Goal: Task Accomplishment & Management: Use online tool/utility

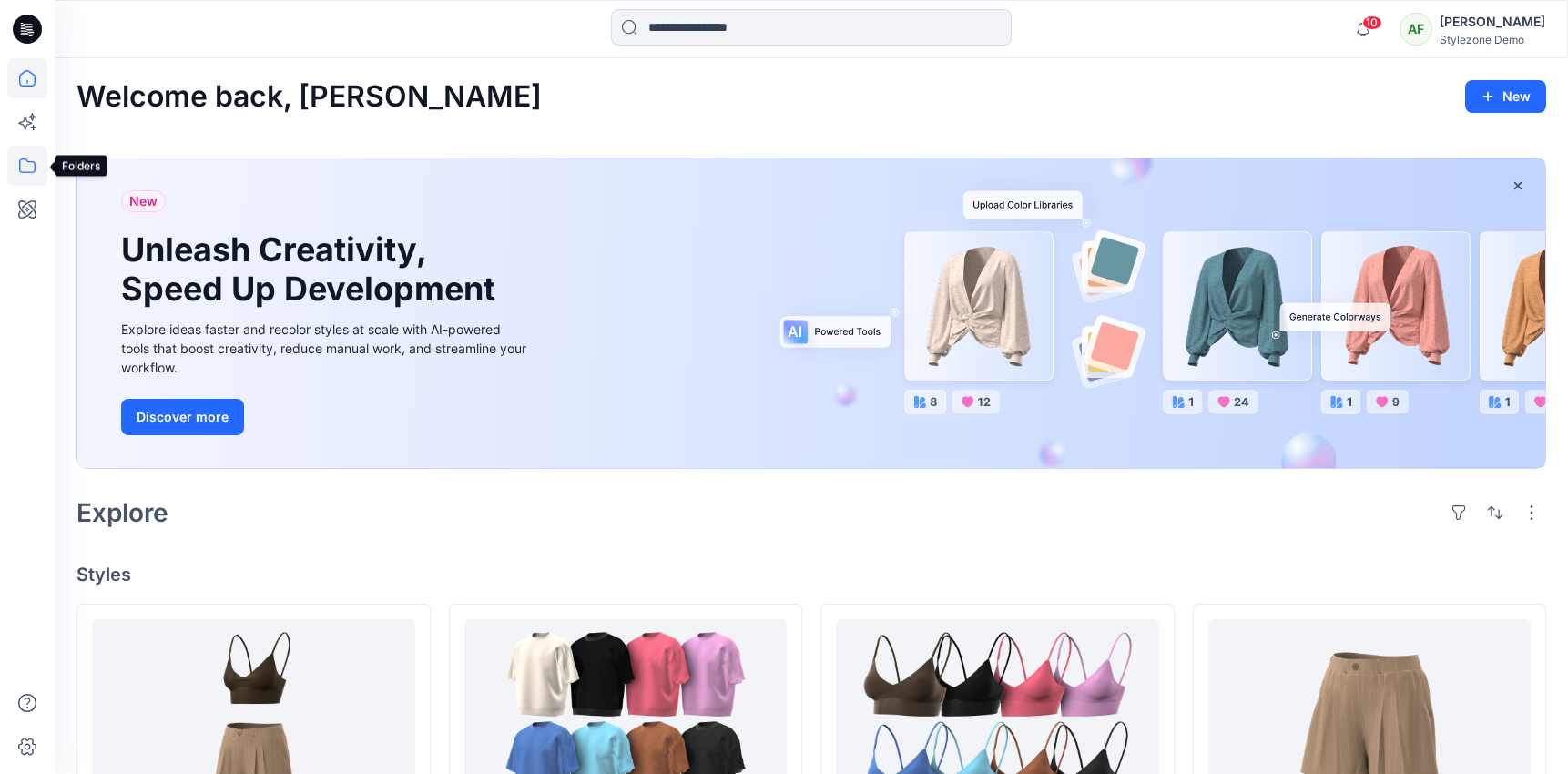
click at [19, 175] on icon at bounding box center [26, 165] width 40 height 40
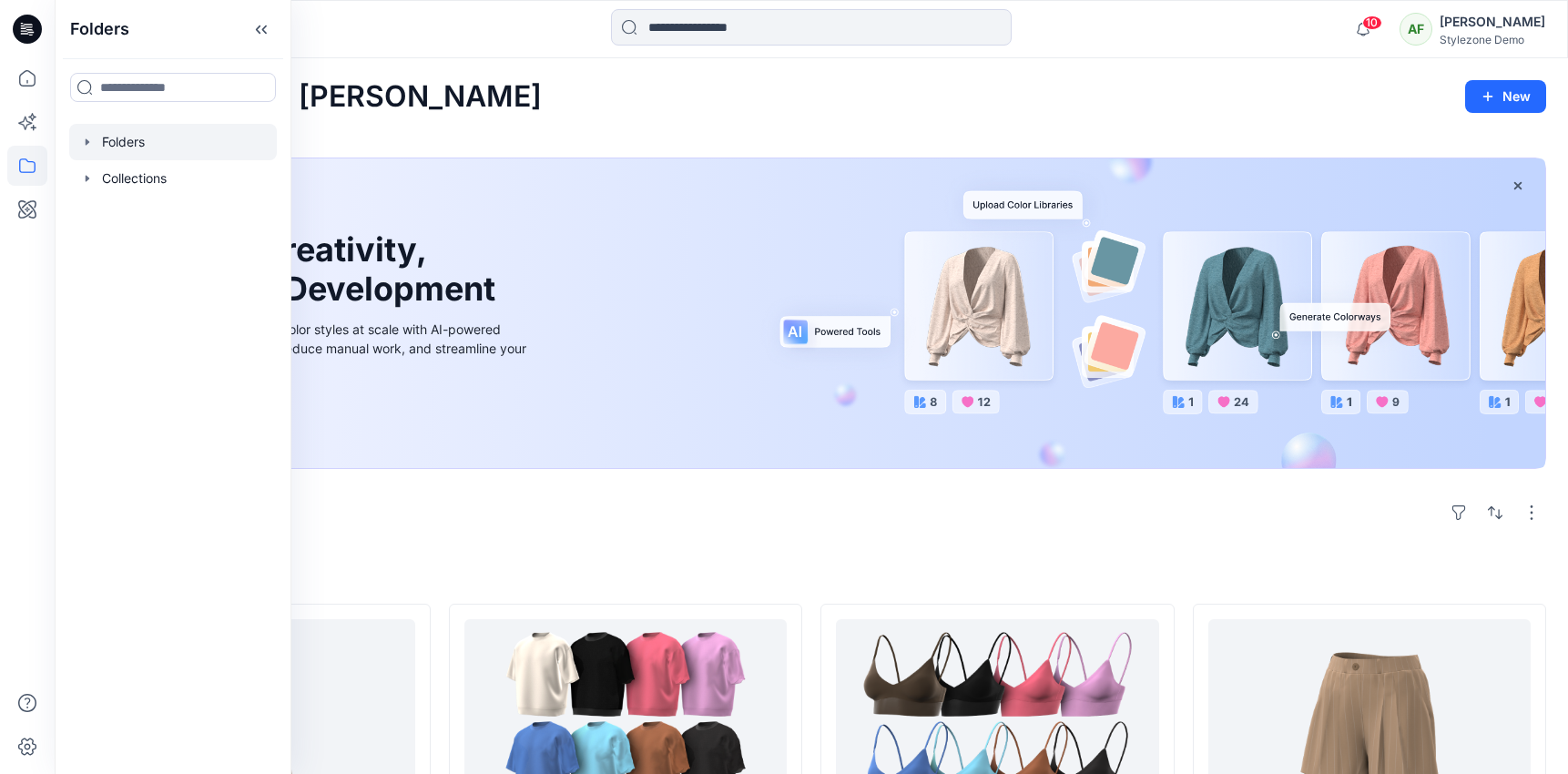
click at [133, 145] on div at bounding box center [173, 142] width 208 height 36
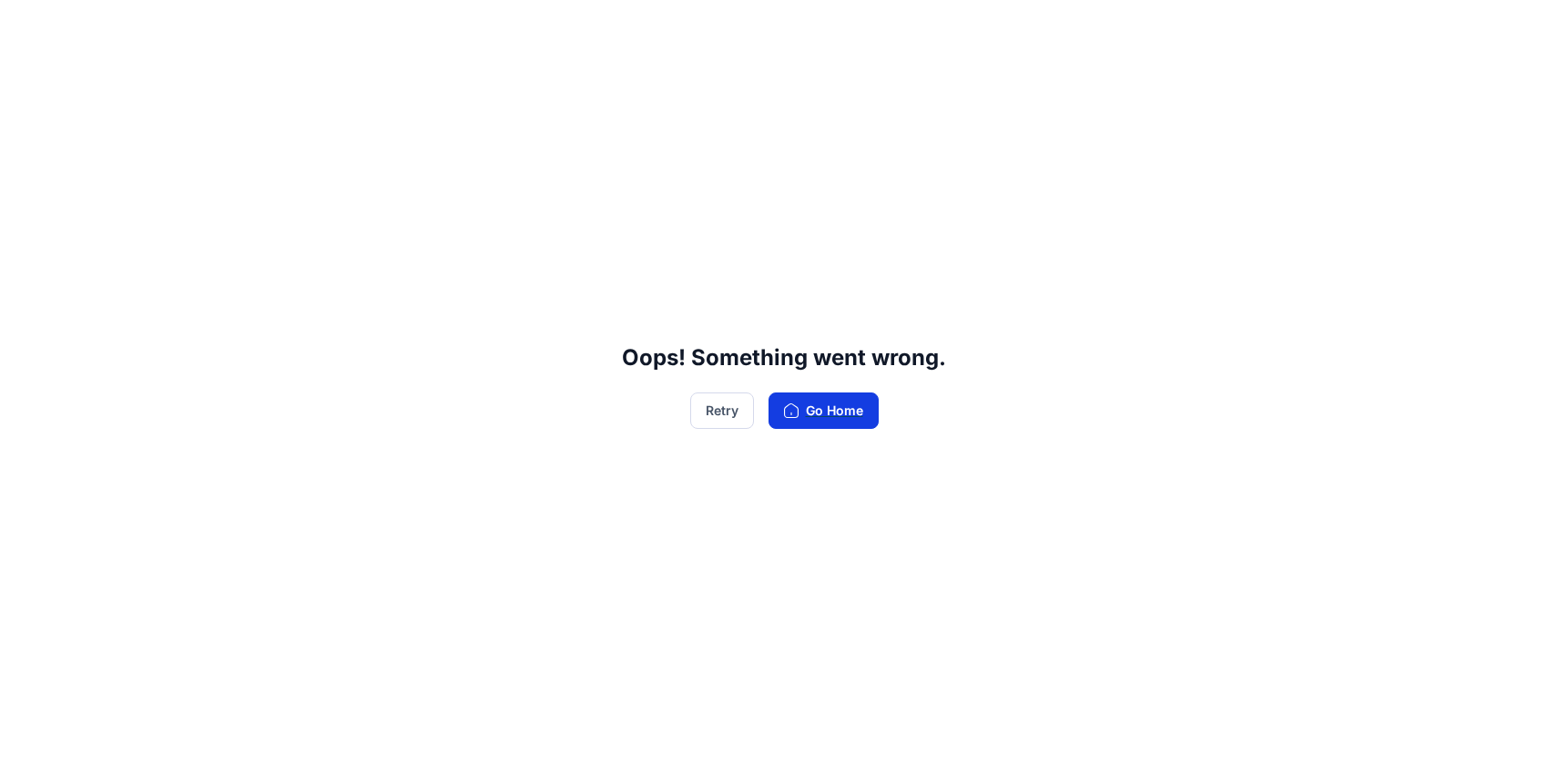
click at [816, 422] on button "Go Home" at bounding box center [824, 410] width 110 height 36
click at [879, 404] on div "Oops! Something went wrong. Retry Go Home" at bounding box center [784, 387] width 1568 height 774
click at [866, 405] on button "Go Home" at bounding box center [824, 410] width 110 height 36
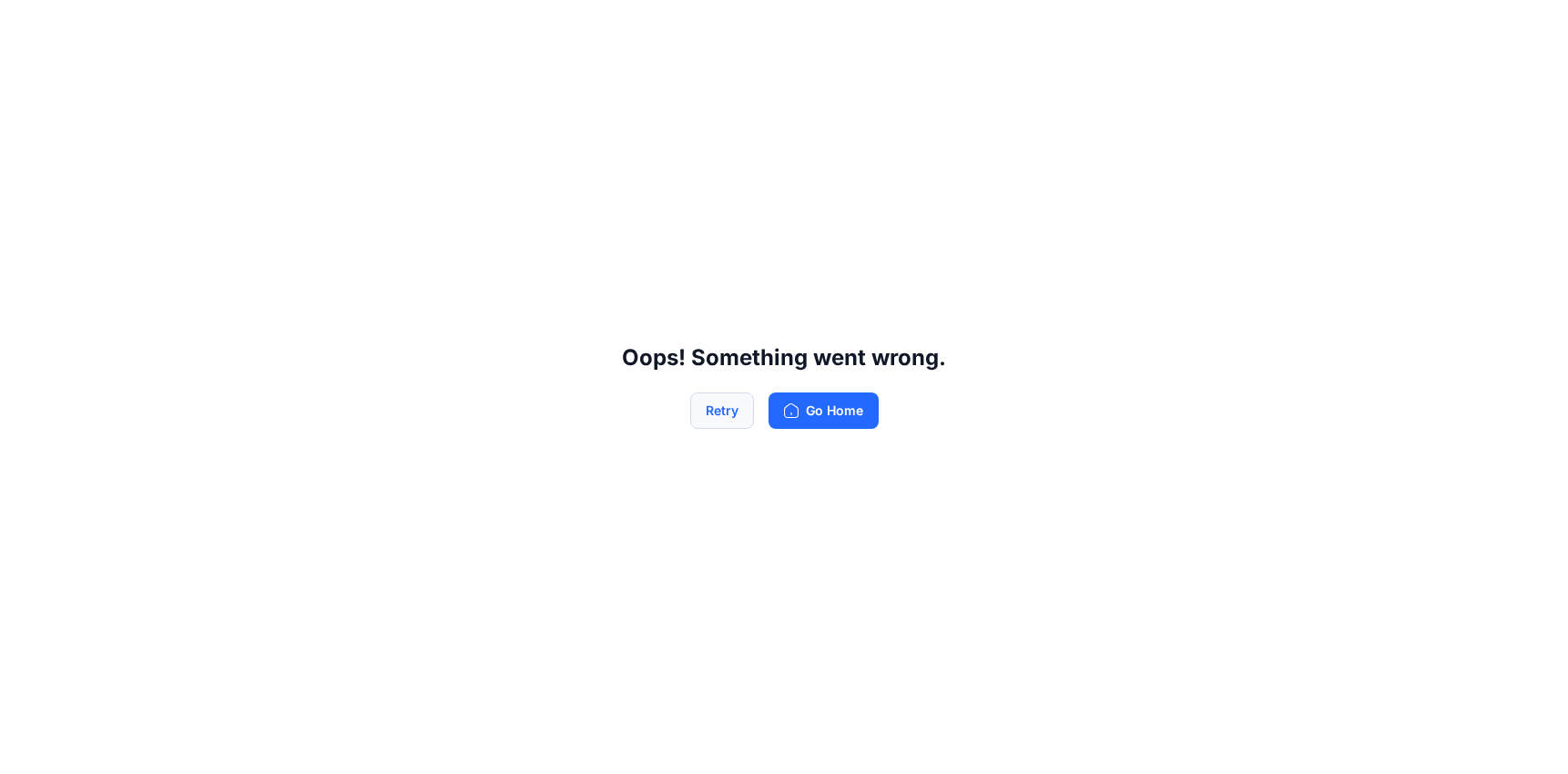
click at [712, 406] on button "Retry" at bounding box center [721, 410] width 64 height 36
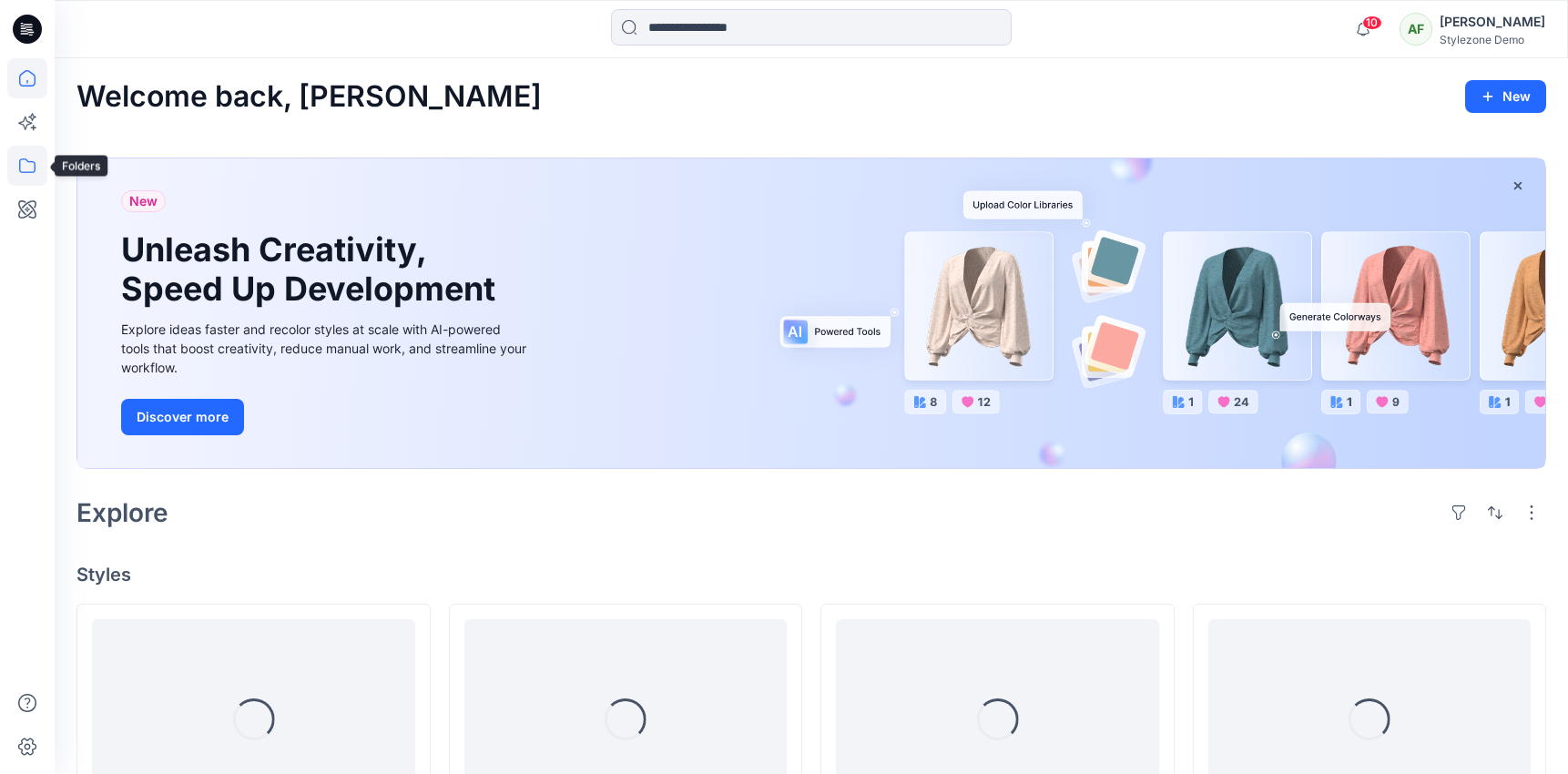
click at [36, 171] on icon at bounding box center [26, 165] width 40 height 40
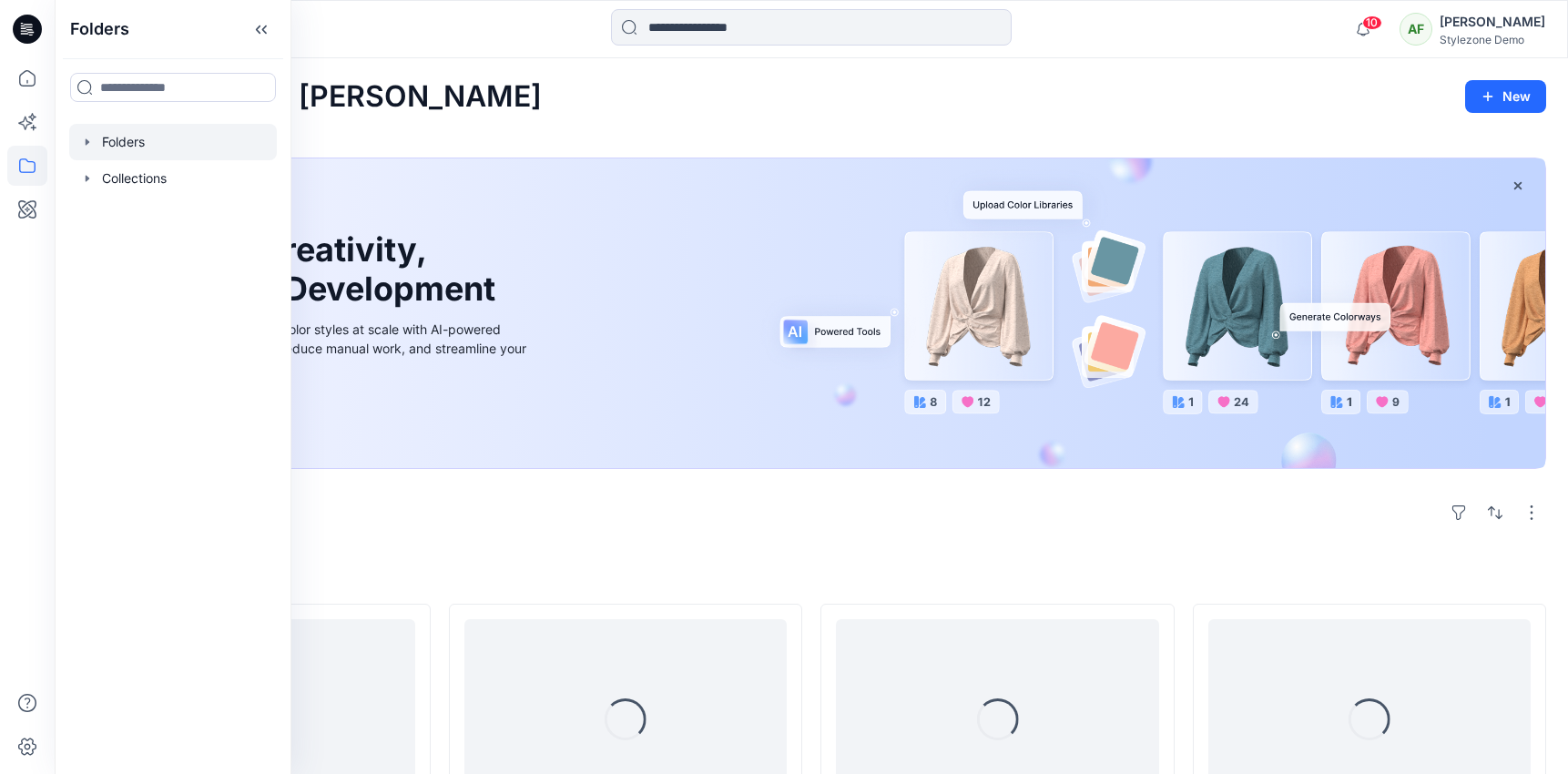
click at [125, 141] on div at bounding box center [173, 142] width 208 height 36
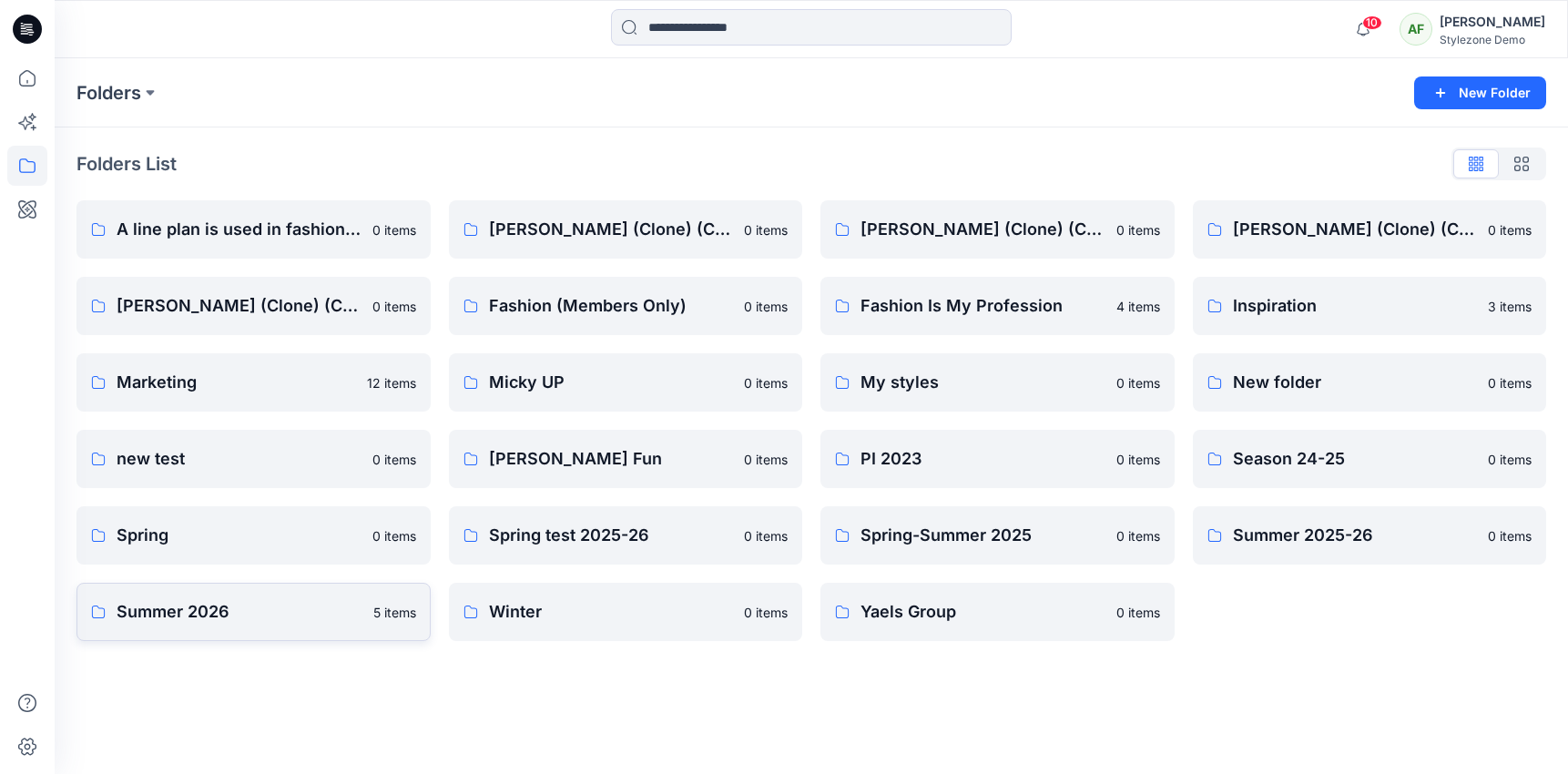
click at [290, 621] on p "Summer 2026" at bounding box center [239, 612] width 246 height 25
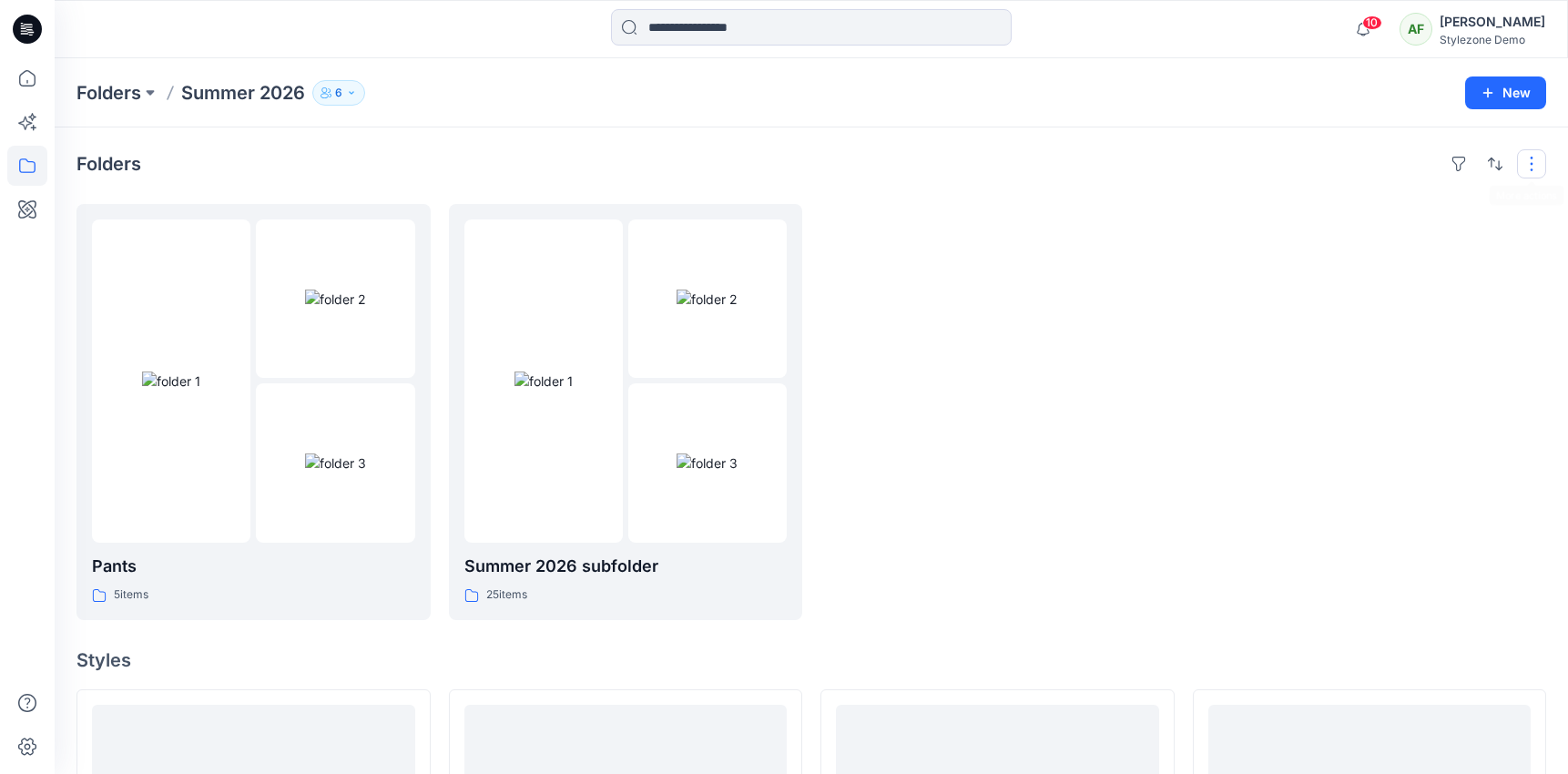
click at [1523, 155] on button "button" at bounding box center [1532, 164] width 29 height 29
click at [335, 94] on button "6" at bounding box center [339, 93] width 53 height 25
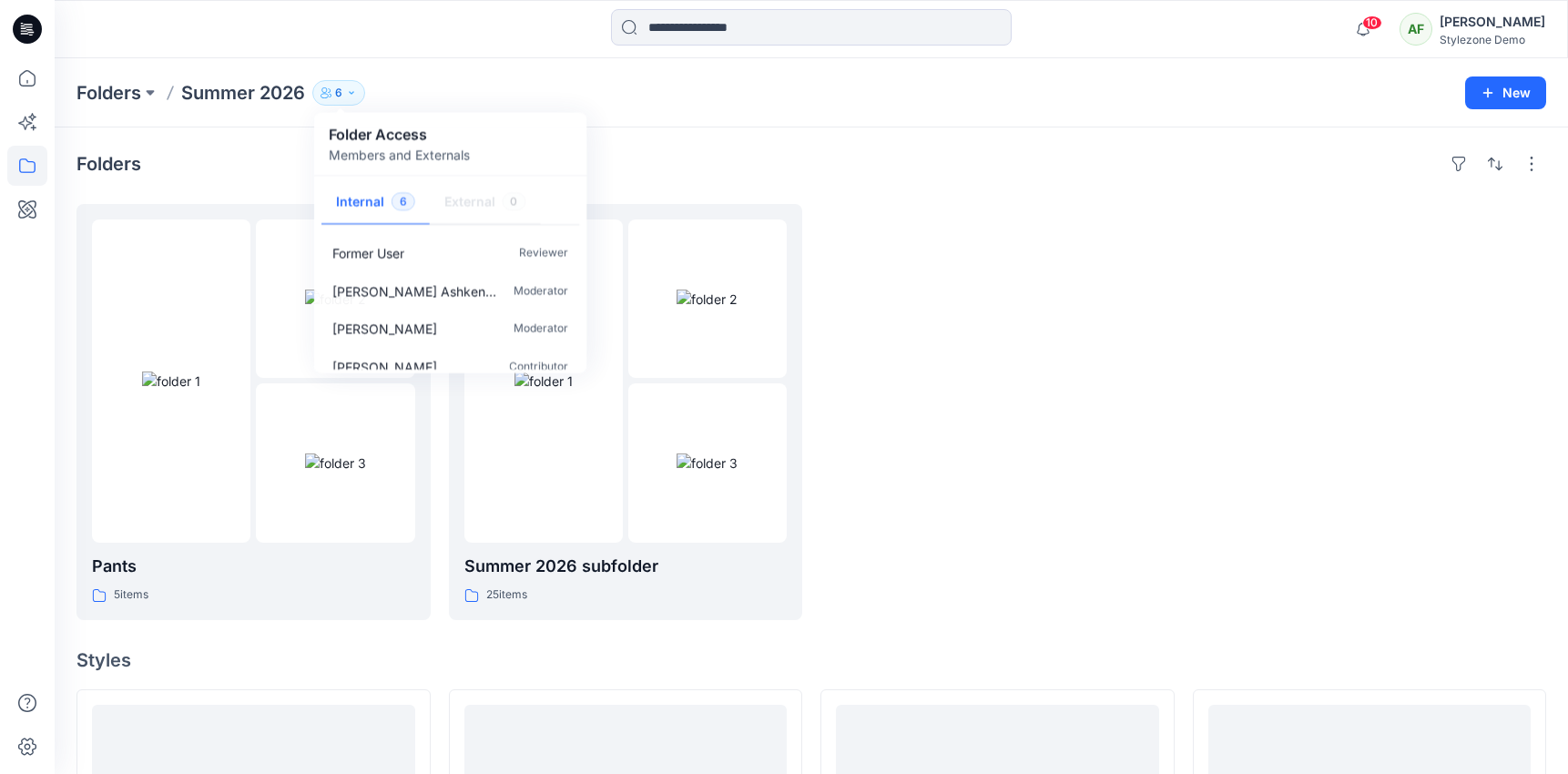
click at [462, 84] on div "Folders Summer 2026 6 Folder Access Members and Externals Internal 6 External 0…" at bounding box center [740, 93] width 1328 height 25
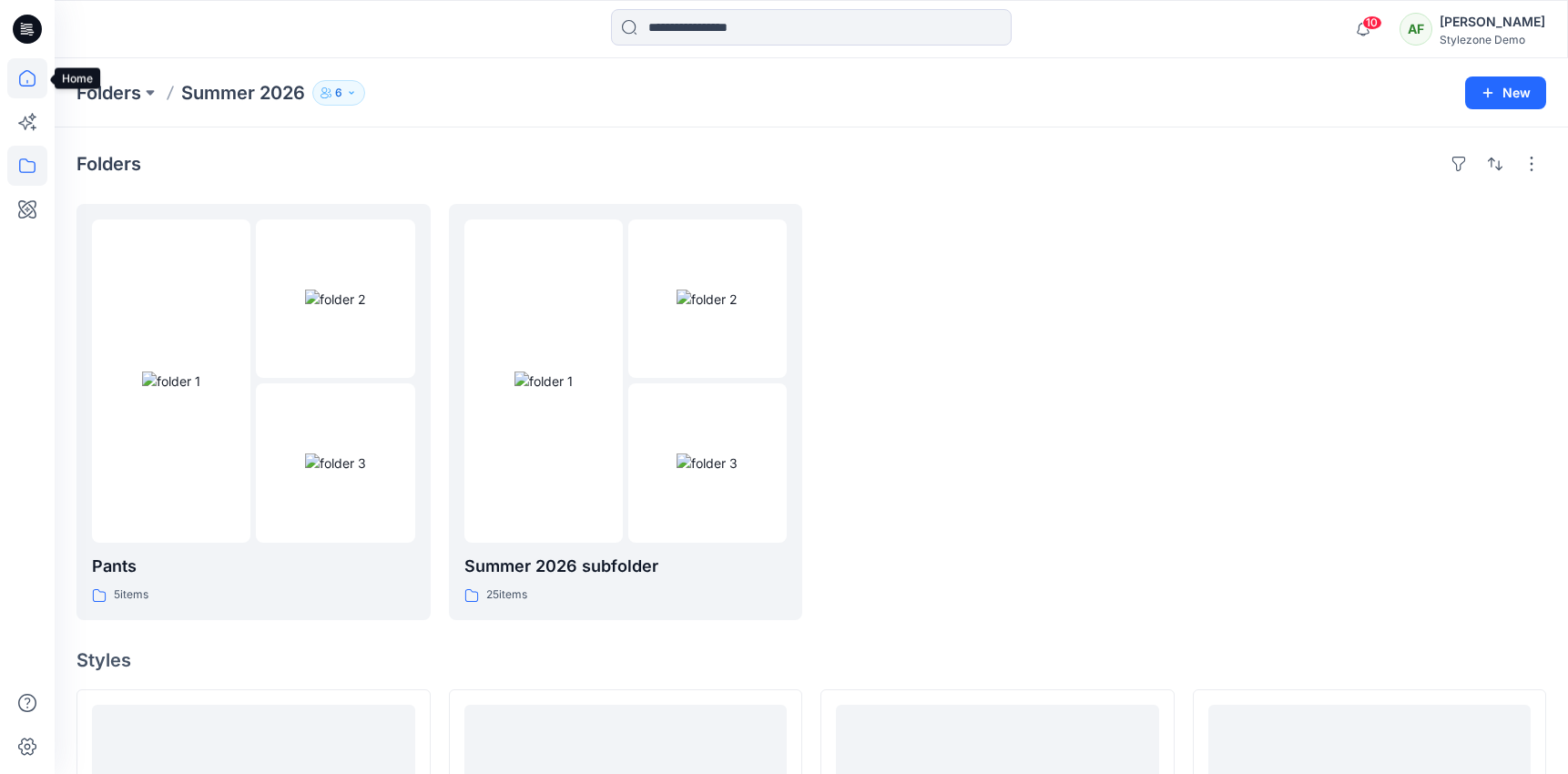
click at [34, 84] on icon at bounding box center [26, 78] width 40 height 40
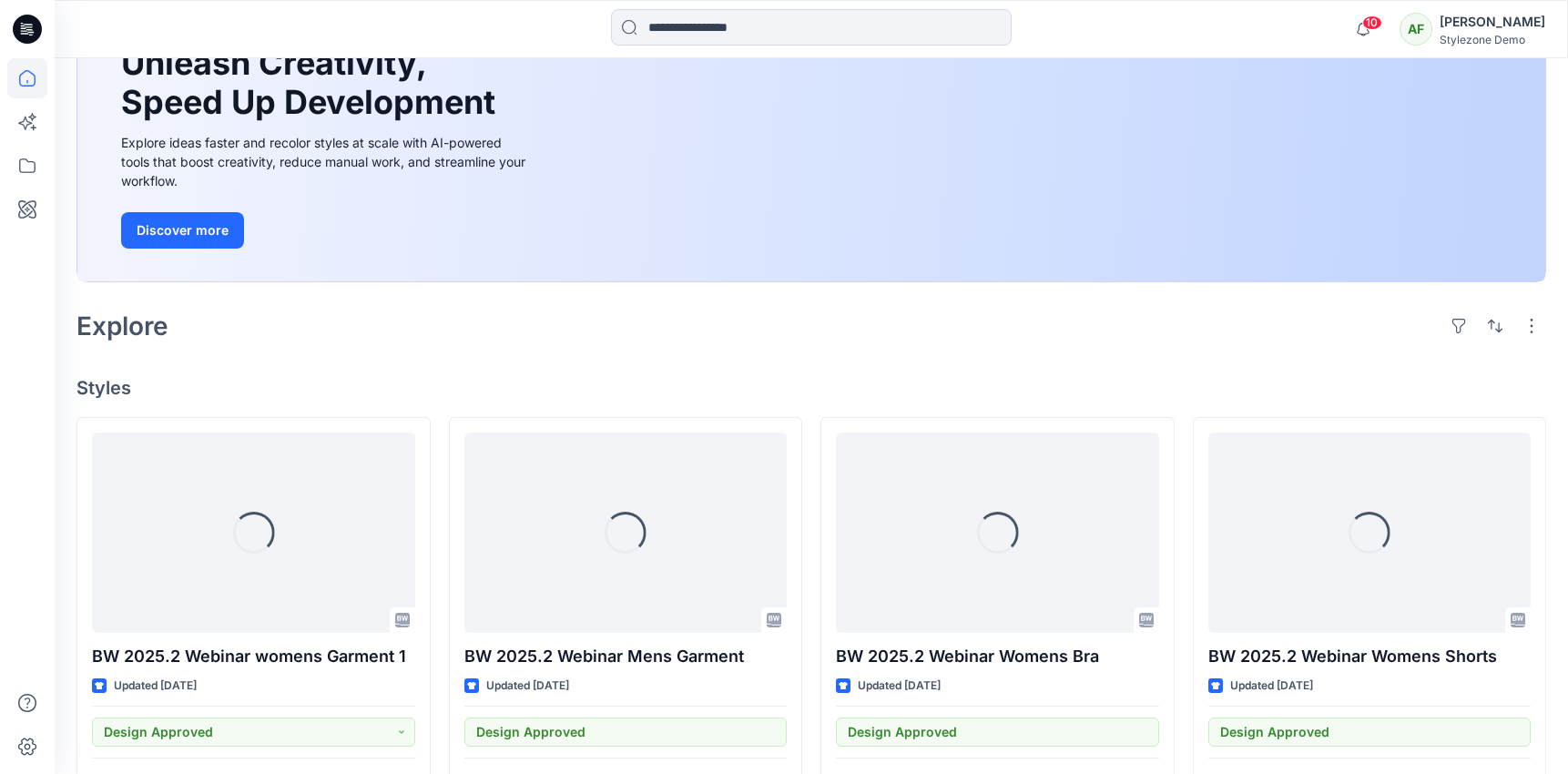
scroll to position [391, 0]
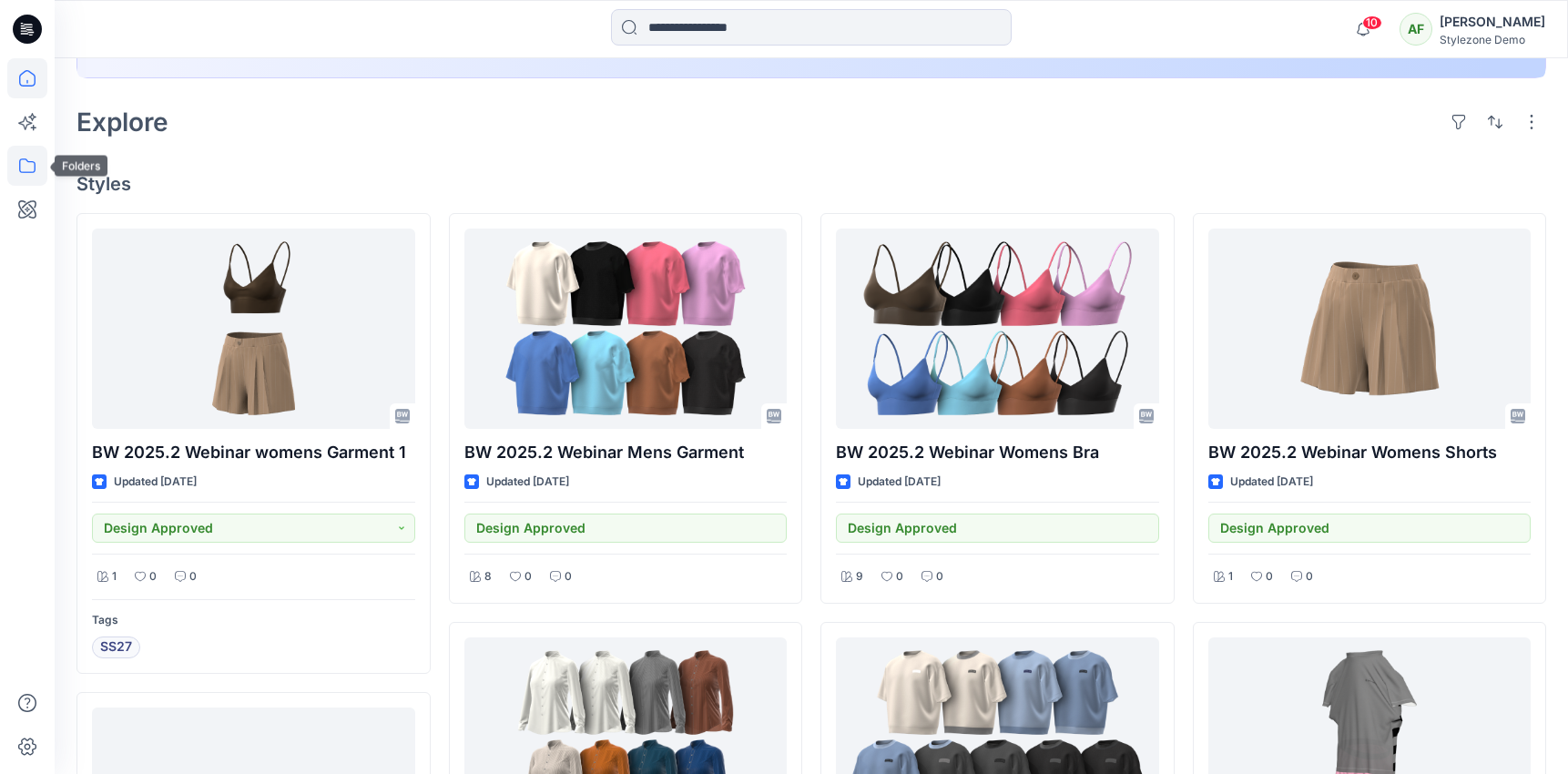
click at [27, 160] on icon at bounding box center [27, 165] width 17 height 15
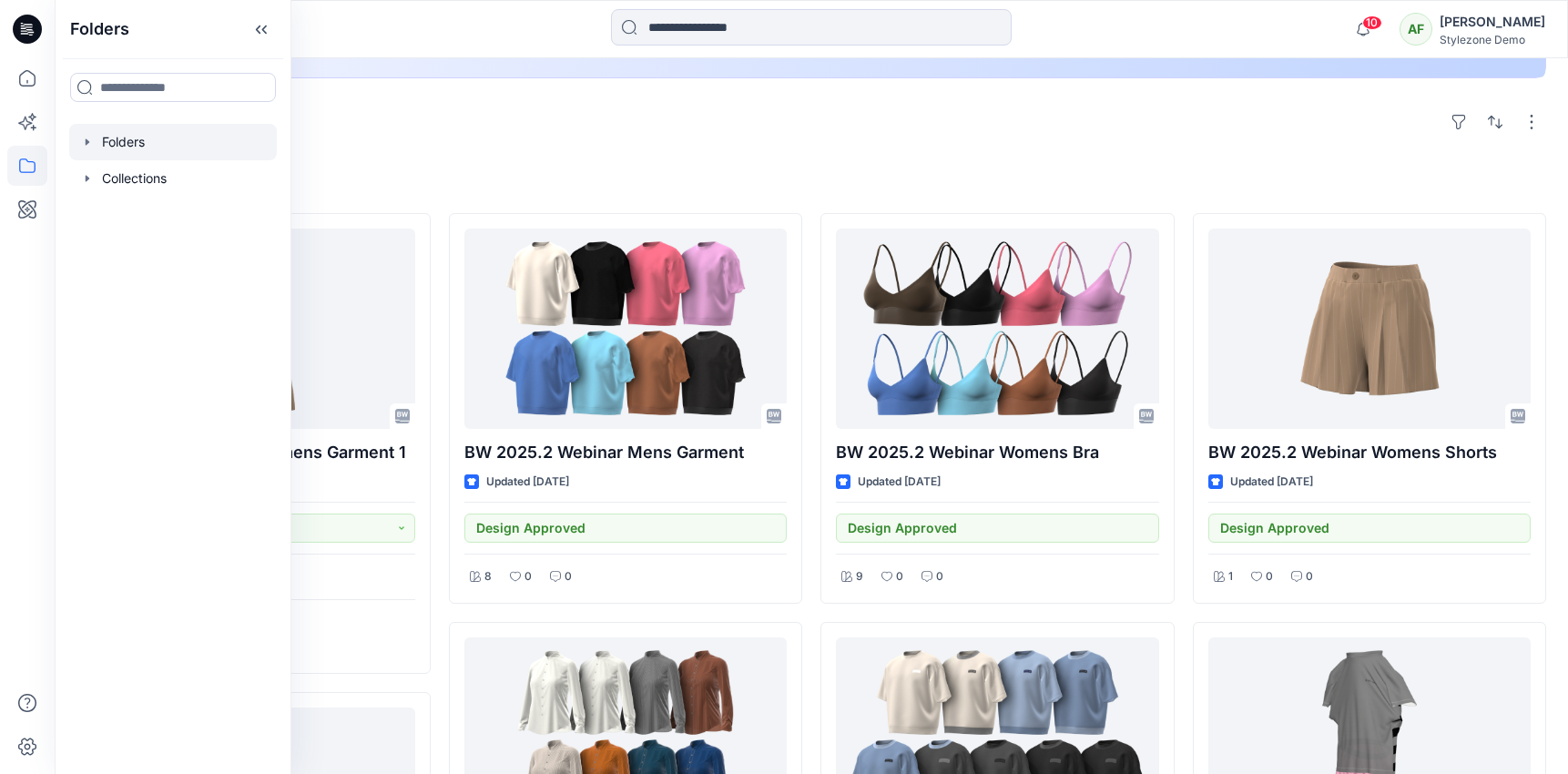
click at [118, 144] on div at bounding box center [173, 142] width 208 height 36
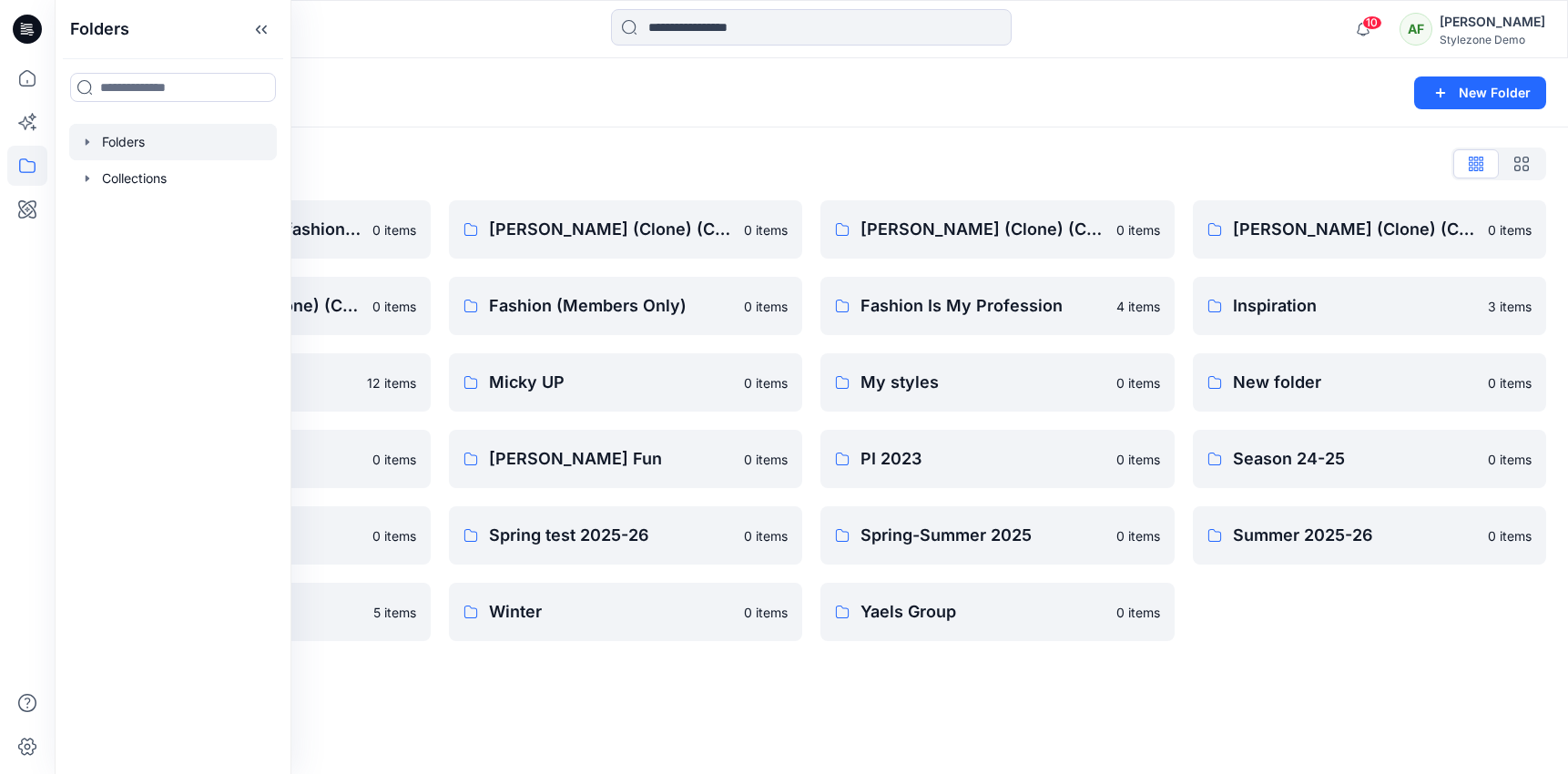
click at [945, 695] on div "Folders New Folder Folders List A line plan is used in fashion to organize and …" at bounding box center [811, 416] width 1513 height 716
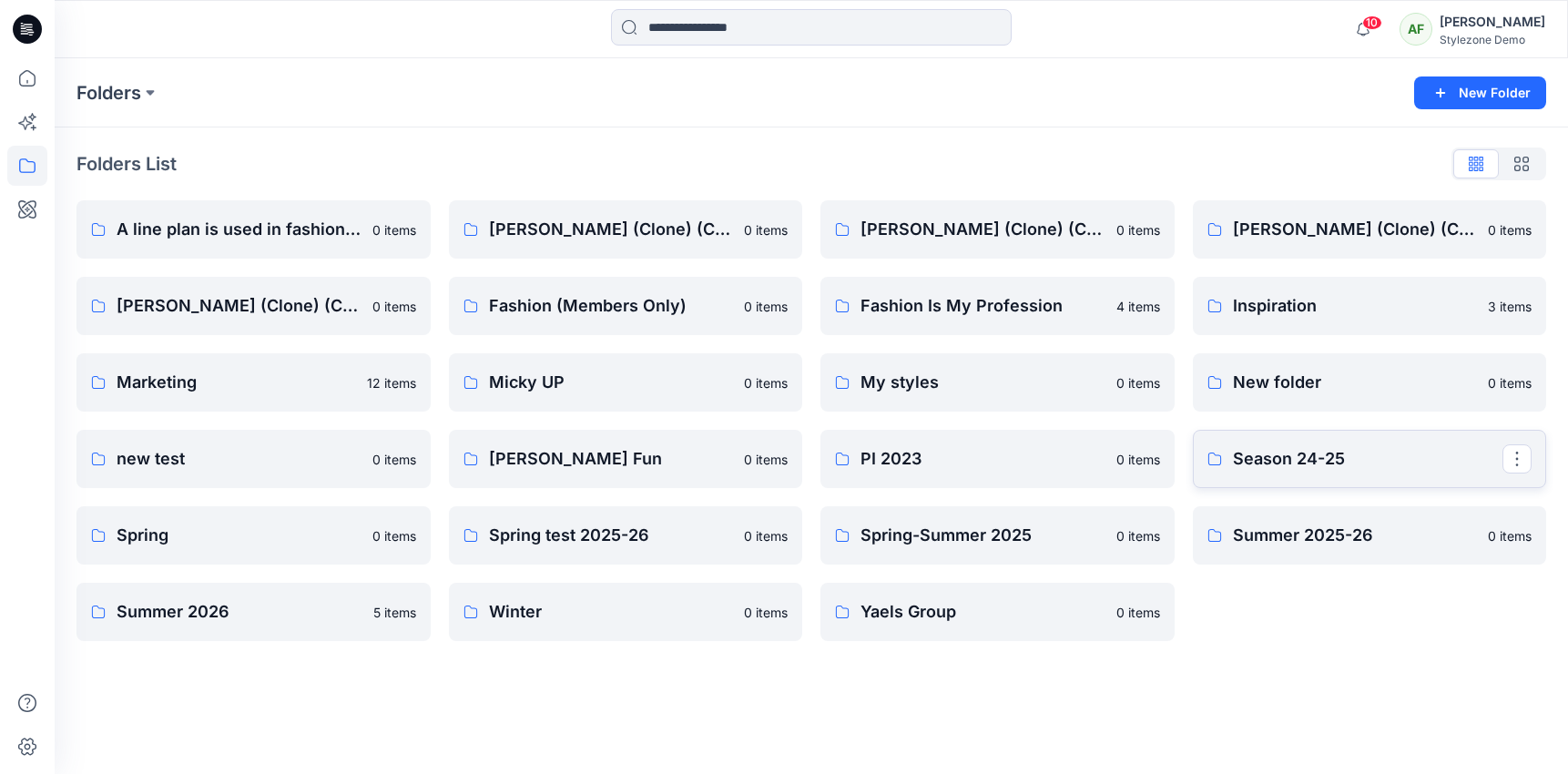
click at [1279, 458] on p "Season 24-25" at bounding box center [1368, 459] width 271 height 25
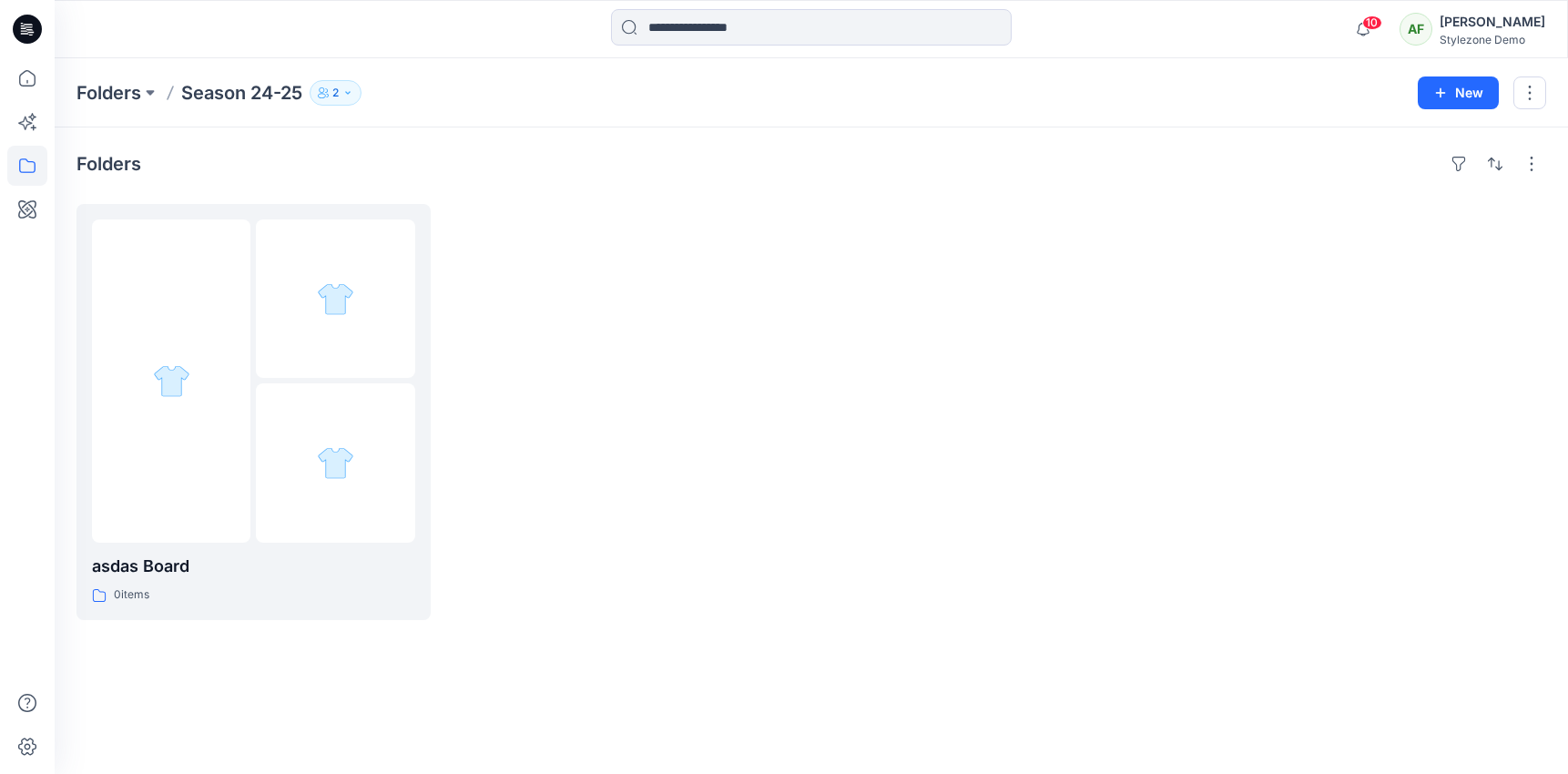
click at [349, 95] on icon "button" at bounding box center [347, 92] width 11 height 11
click at [592, 87] on div "Folders Season 24-25 2 Folder Access Members Only Taras Kozubov Reviewer Anna F…" at bounding box center [740, 93] width 1328 height 25
click at [1522, 90] on button "button" at bounding box center [1530, 93] width 33 height 33
click at [1449, 171] on p "Duplicate to..." at bounding box center [1420, 171] width 83 height 20
